Goal: Information Seeking & Learning: Find specific fact

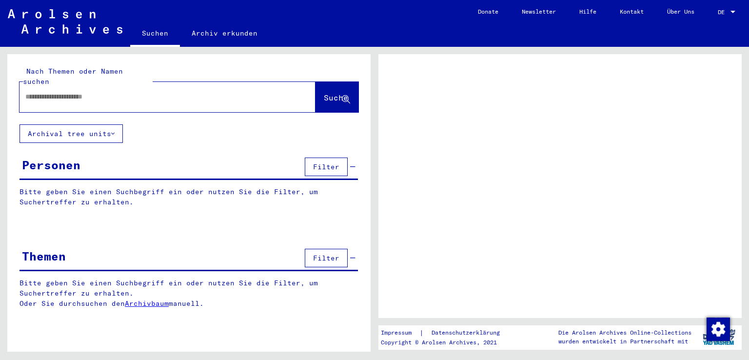
click at [67, 92] on div at bounding box center [155, 97] width 272 height 22
click at [64, 92] on input "text" at bounding box center [158, 97] width 267 height 10
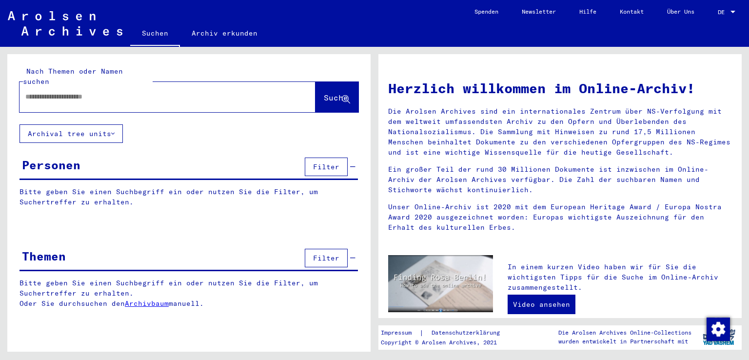
click at [62, 96] on div at bounding box center [152, 97] width 267 height 22
click at [63, 92] on input "text" at bounding box center [155, 97] width 261 height 10
click at [324, 82] on button "Suche" at bounding box center [336, 97] width 43 height 30
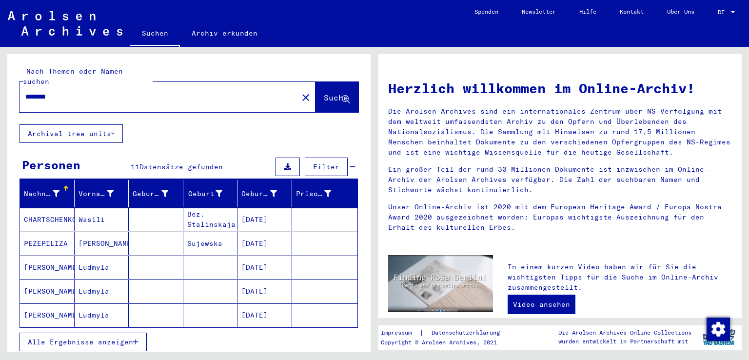
click at [111, 337] on span "Alle Ergebnisse anzeigen" at bounding box center [80, 341] width 105 height 9
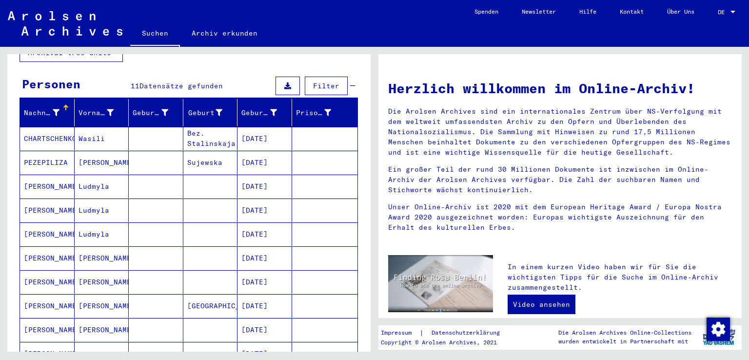
scroll to position [162, 0]
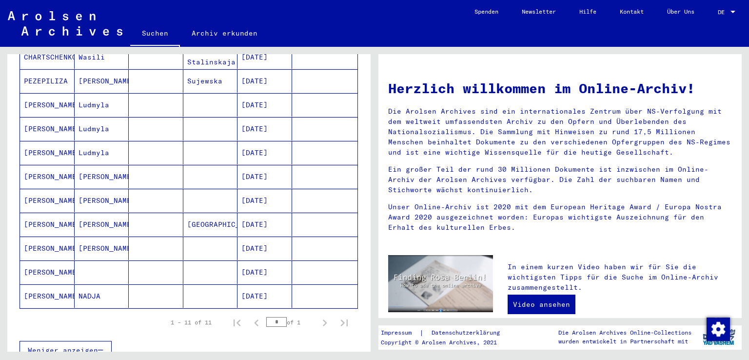
click at [87, 213] on mat-cell "[PERSON_NAME]" at bounding box center [102, 223] width 55 height 23
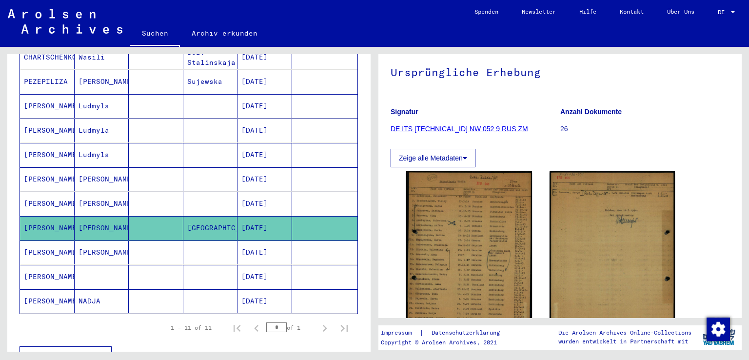
click at [98, 243] on mat-cell "[PERSON_NAME]" at bounding box center [102, 252] width 55 height 24
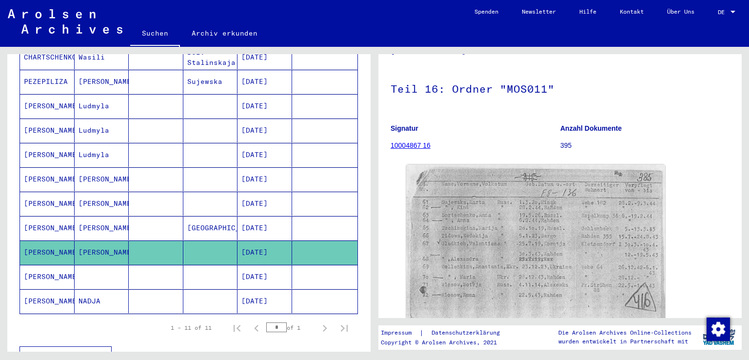
scroll to position [81, 0]
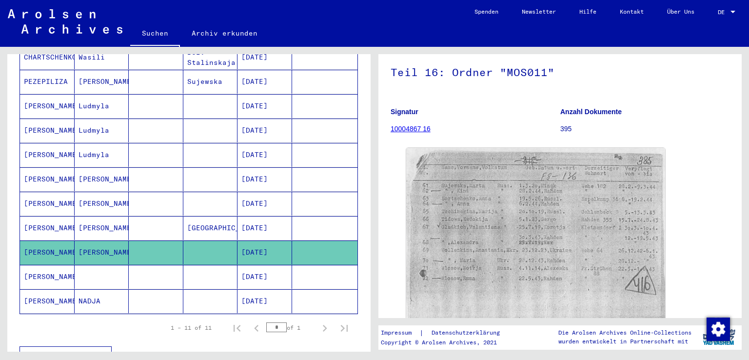
click at [89, 266] on mat-cell at bounding box center [102, 277] width 55 height 24
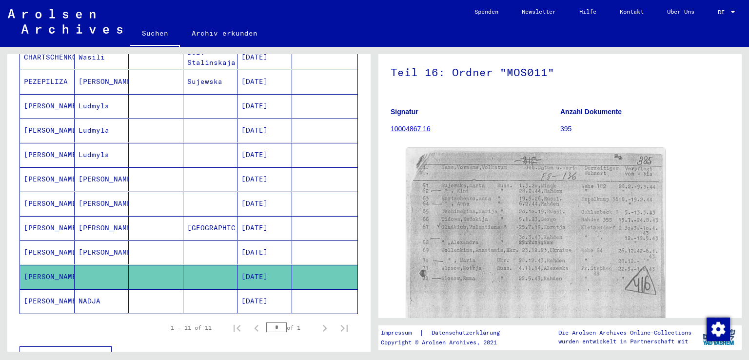
click at [103, 289] on mat-cell "NADJA" at bounding box center [102, 301] width 55 height 24
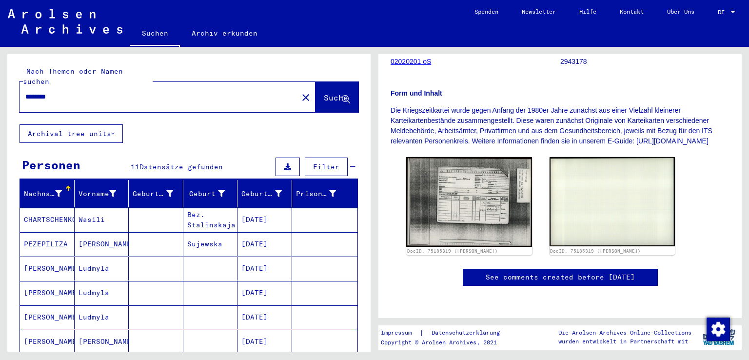
click at [68, 92] on input "********" at bounding box center [158, 97] width 267 height 10
type input "********"
click at [345, 98] on button "Suche" at bounding box center [336, 97] width 43 height 30
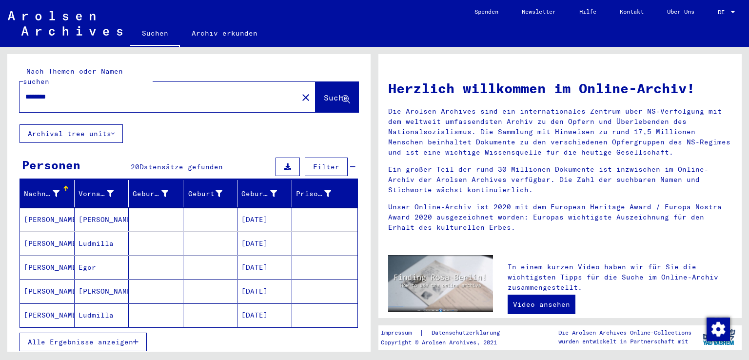
scroll to position [59, 0]
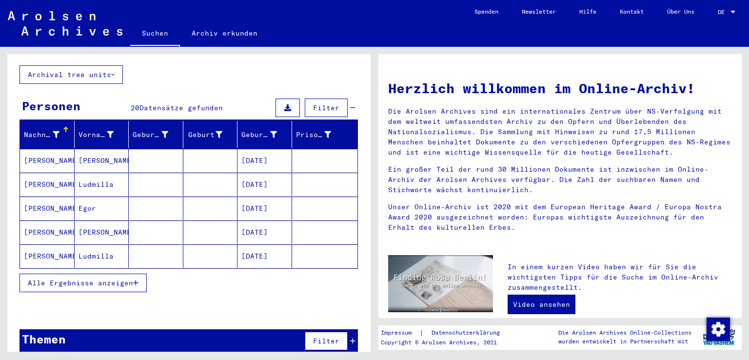
click at [100, 278] on span "Alle Ergebnisse anzeigen" at bounding box center [80, 282] width 105 height 9
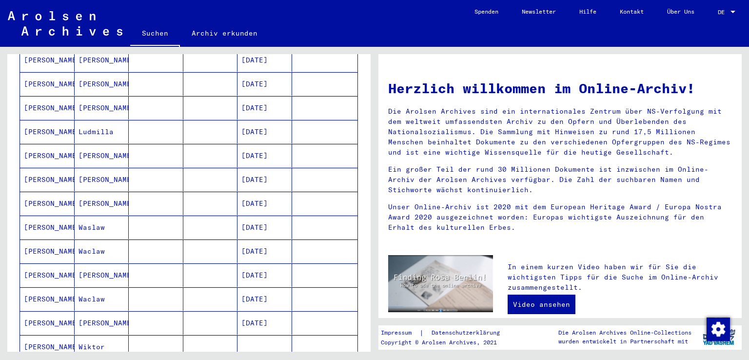
scroll to position [384, 0]
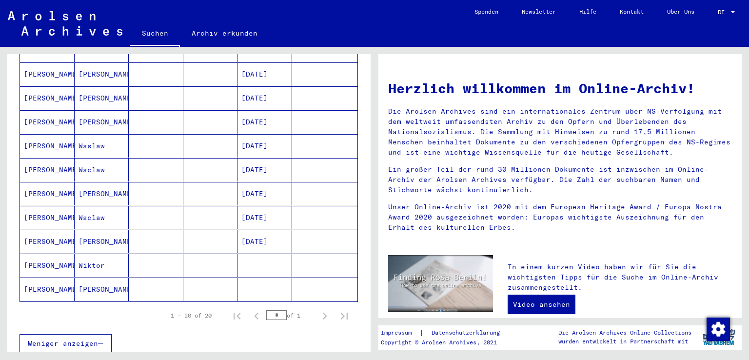
click at [98, 231] on mat-cell "[PERSON_NAME]" at bounding box center [102, 241] width 55 height 23
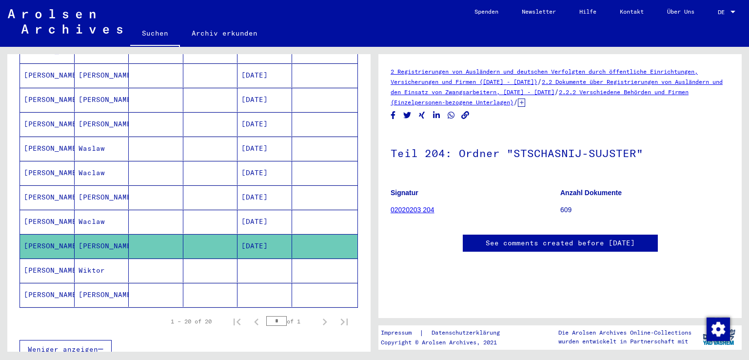
drag, startPoint x: 526, startPoint y: 103, endPoint x: 576, endPoint y: 89, distance: 51.7
click at [576, 88] on div "2 Registrierungen von Ausländern und deutschen Verfolgten durch öffentliche Ein…" at bounding box center [559, 86] width 339 height 41
copy div "2.2.2 Verschiedene Behörden und Firmen (Einzelpersonen-bezogene Unterlagen) /"
click at [587, 107] on div "2 Registrierungen von Ausländern und deutschen Verfolgten durch öffentliche Ein…" at bounding box center [559, 86] width 339 height 41
drag, startPoint x: 530, startPoint y: 103, endPoint x: 384, endPoint y: 69, distance: 149.8
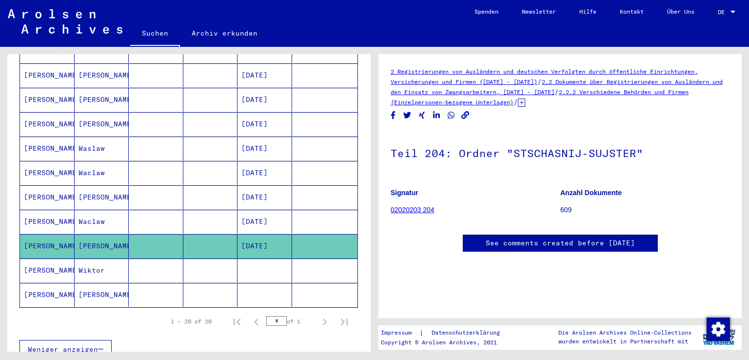
click at [384, 69] on yv-its-full-details "2 Registrierungen von Ausländern und deutschen Verfolgten durch öffentliche Ein…" at bounding box center [559, 168] width 363 height 205
copy div "2 Registrierungen von Ausländern und deutschen Verfolgten durch öffentliche Ein…"
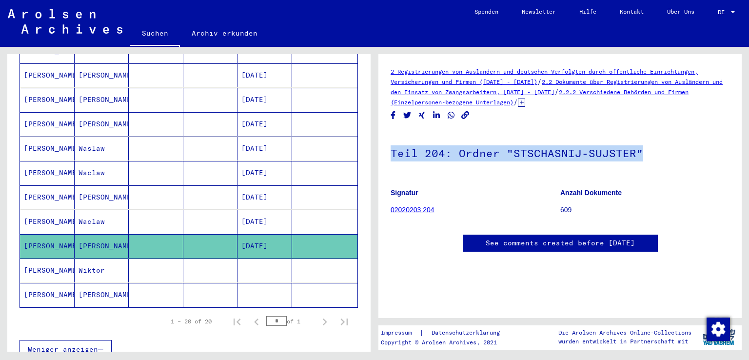
drag, startPoint x: 666, startPoint y: 153, endPoint x: 377, endPoint y: 153, distance: 289.5
click at [377, 153] on div "2 Registrierungen von Ausländern und deutschen Verfolgten durch öffentliche Ein…" at bounding box center [562, 199] width 374 height 305
copy h1 "Teil 204: Ordner "STSCHASNIJ-SUJSTER""
drag, startPoint x: 632, startPoint y: 194, endPoint x: 549, endPoint y: 193, distance: 82.9
click at [549, 181] on div "Signatur 02020203 204 Anzahl Dokumente 609" at bounding box center [559, 181] width 339 height 0
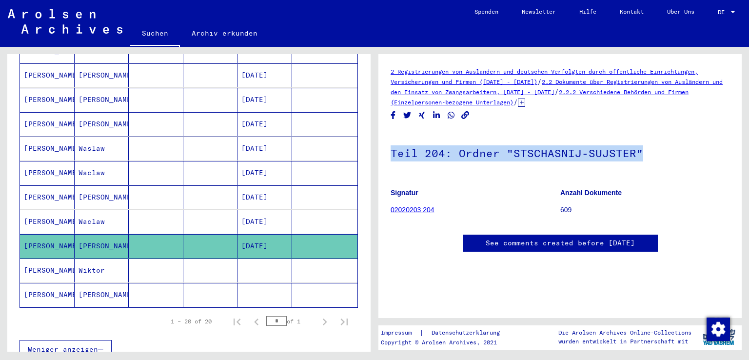
copy div "02020203 204 Anzahl Dokumente"
click at [448, 205] on figure "Signatur 02020203 204" at bounding box center [474, 203] width 169 height 44
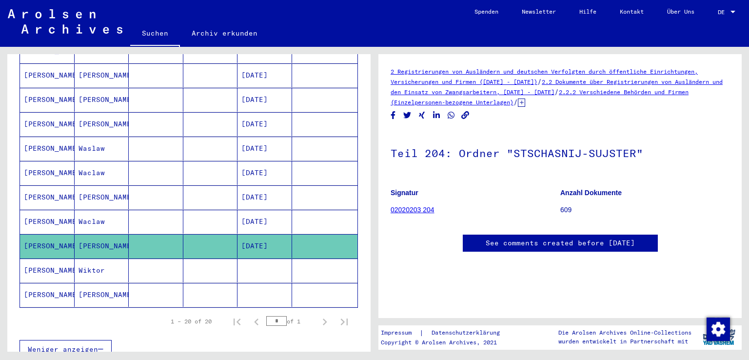
drag, startPoint x: 427, startPoint y: 192, endPoint x: 386, endPoint y: 191, distance: 40.9
click at [386, 191] on yv-its-full-details "2 Registrierungen von Ausländern und deutschen Verfolgten durch öffentliche Ein…" at bounding box center [559, 168] width 363 height 205
copy b "Signatur"
drag, startPoint x: 464, startPoint y: 210, endPoint x: 389, endPoint y: 211, distance: 75.1
click at [389, 211] on yv-its-full-details "2 Registrierungen von Ausländern und deutschen Verfolgten durch öffentliche Ein…" at bounding box center [559, 168] width 363 height 205
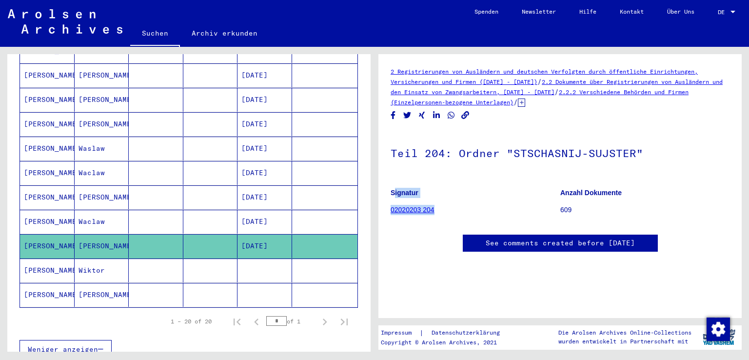
drag, startPoint x: 462, startPoint y: 199, endPoint x: 458, endPoint y: 205, distance: 8.0
click at [462, 198] on figure "Signatur 02020203 204" at bounding box center [474, 203] width 169 height 44
click at [464, 208] on figure "Signatur 02020203 204" at bounding box center [474, 203] width 169 height 44
drag, startPoint x: 387, startPoint y: 212, endPoint x: 399, endPoint y: 212, distance: 11.2
click at [399, 212] on yv-its-full-details "2 Registrierungen von Ausländern und deutschen Verfolgten durch öffentliche Ein…" at bounding box center [559, 168] width 363 height 205
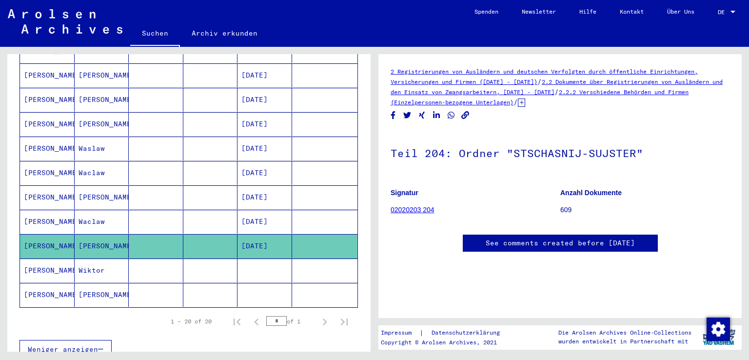
click at [470, 210] on figure "Signatur 02020203 204" at bounding box center [474, 203] width 169 height 44
drag, startPoint x: 436, startPoint y: 210, endPoint x: 392, endPoint y: 209, distance: 44.3
click at [392, 209] on figure "Signatur 02020203 204" at bounding box center [474, 203] width 169 height 44
copy link "02020203 204"
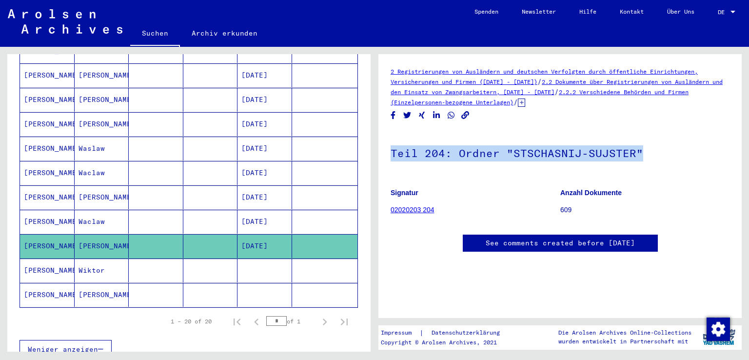
drag, startPoint x: 391, startPoint y: 154, endPoint x: 639, endPoint y: 151, distance: 248.1
click at [639, 151] on h1 "Teil 204: Ordner "STSCHASNIJ-SUJSTER"" at bounding box center [559, 152] width 339 height 43
copy h1 "Teil 204: Ordner "STSCHASNIJ-SUJSTER""
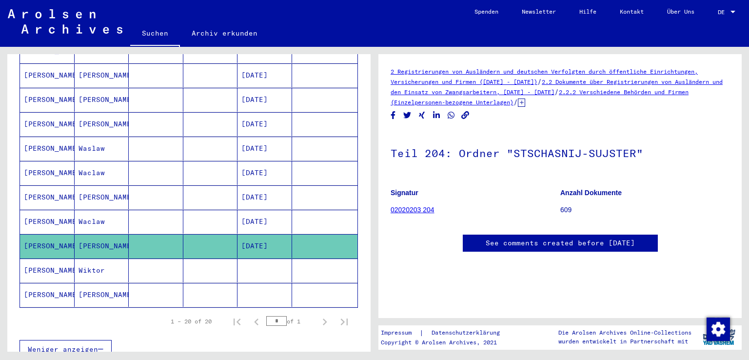
click at [525, 102] on icon at bounding box center [521, 102] width 7 height 8
